Goal: Check status: Check status

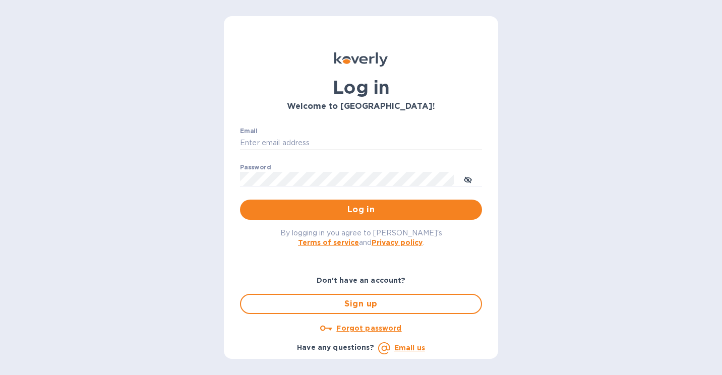
click at [339, 146] on input "Email" at bounding box center [361, 143] width 242 height 15
type input "[PERSON_NAME][EMAIL_ADDRESS][DOMAIN_NAME]"
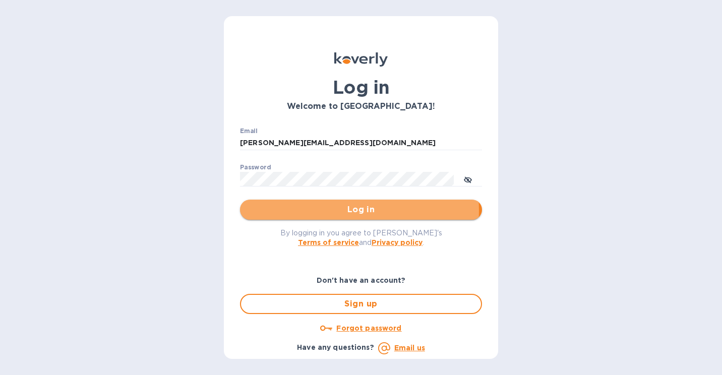
click at [334, 211] on span "Log in" at bounding box center [361, 210] width 226 height 12
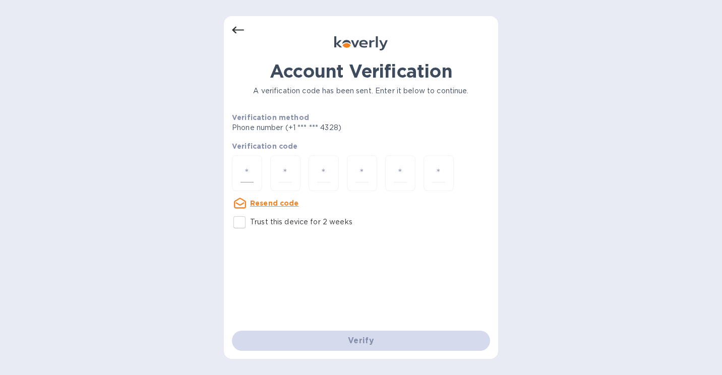
click at [245, 175] on input "number" at bounding box center [246, 173] width 13 height 19
type input "6"
type input "9"
type input "3"
type input "2"
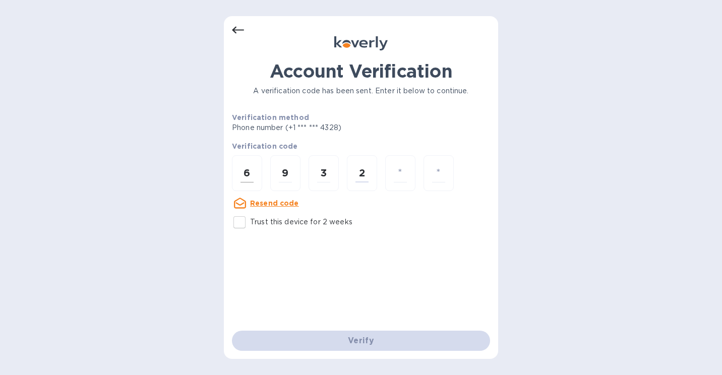
type input "3"
type input "9"
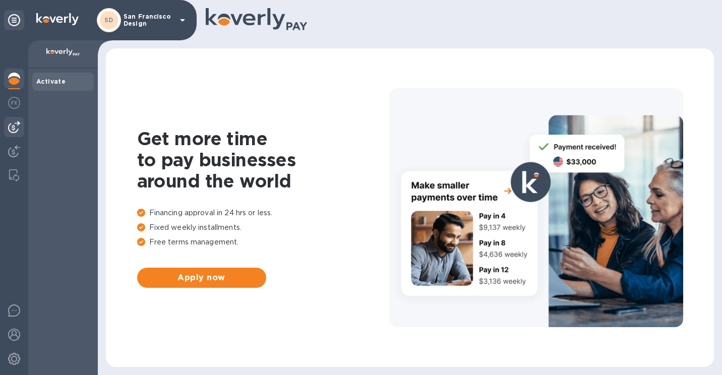
click at [12, 132] on img at bounding box center [14, 127] width 12 height 12
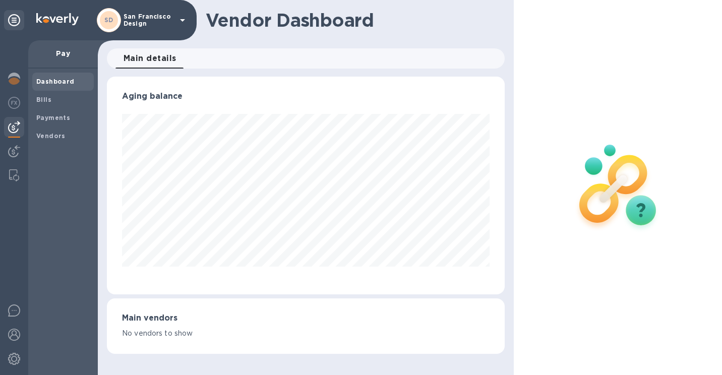
scroll to position [218, 398]
click at [50, 118] on b "Payments" at bounding box center [53, 118] width 34 height 8
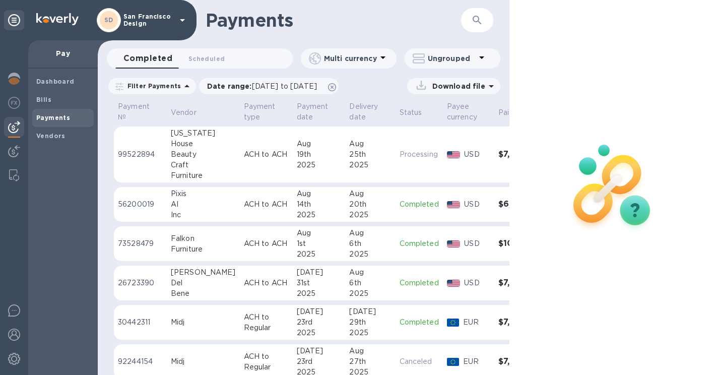
click at [464, 154] on p "USD" at bounding box center [477, 154] width 26 height 11
